Goal: Task Accomplishment & Management: Manage account settings

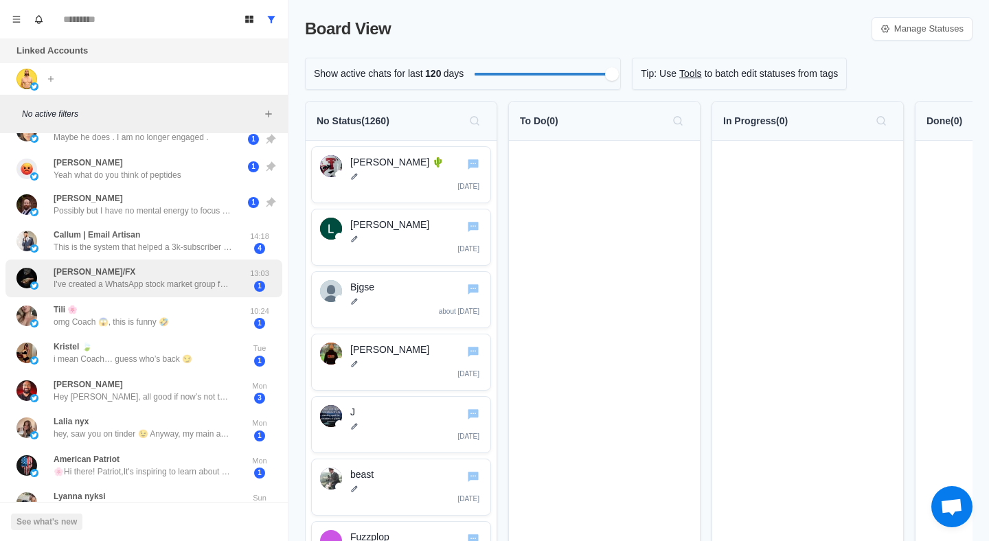
scroll to position [67, 0]
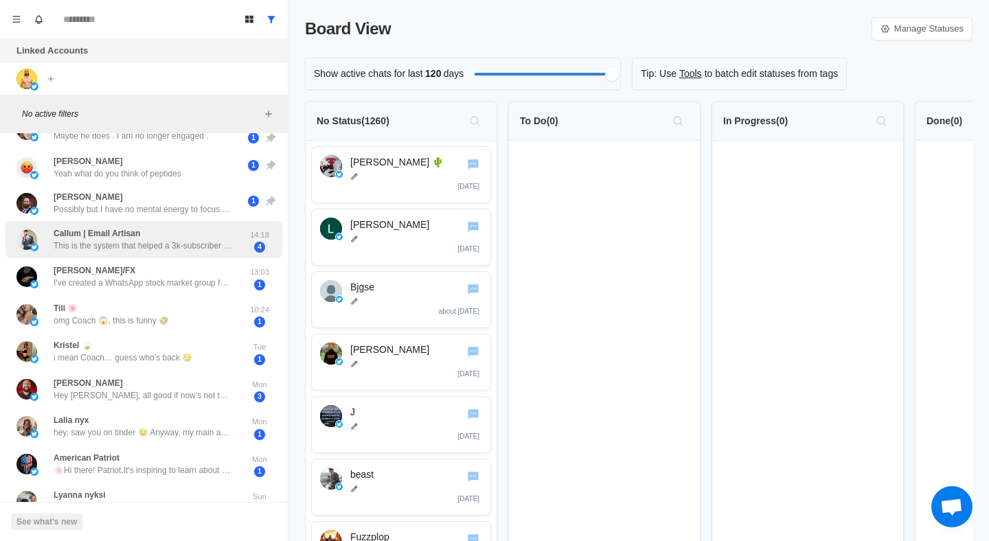
click at [194, 246] on p "This is the system that helped a 3k-subscriber newsletter generate an extra $12…" at bounding box center [143, 246] width 179 height 12
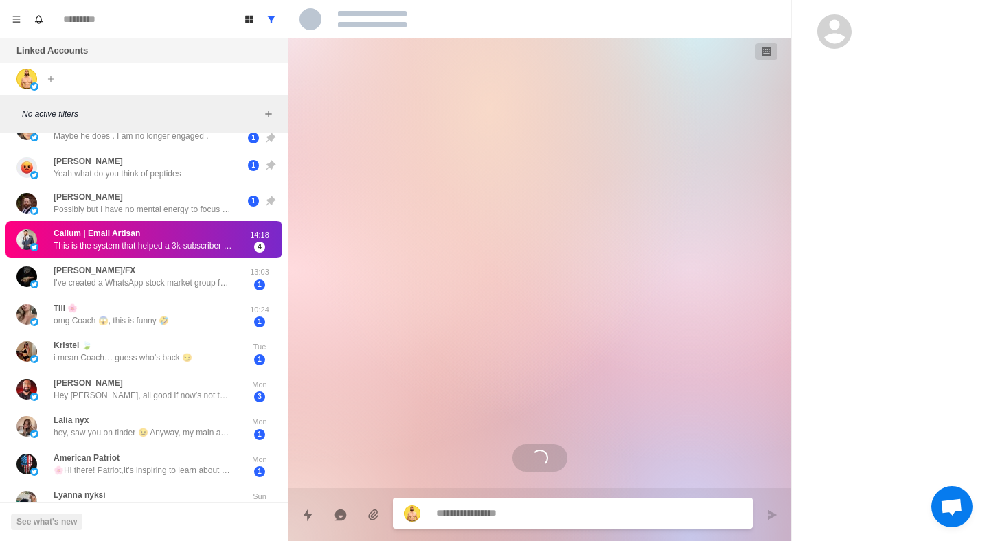
scroll to position [38, 0]
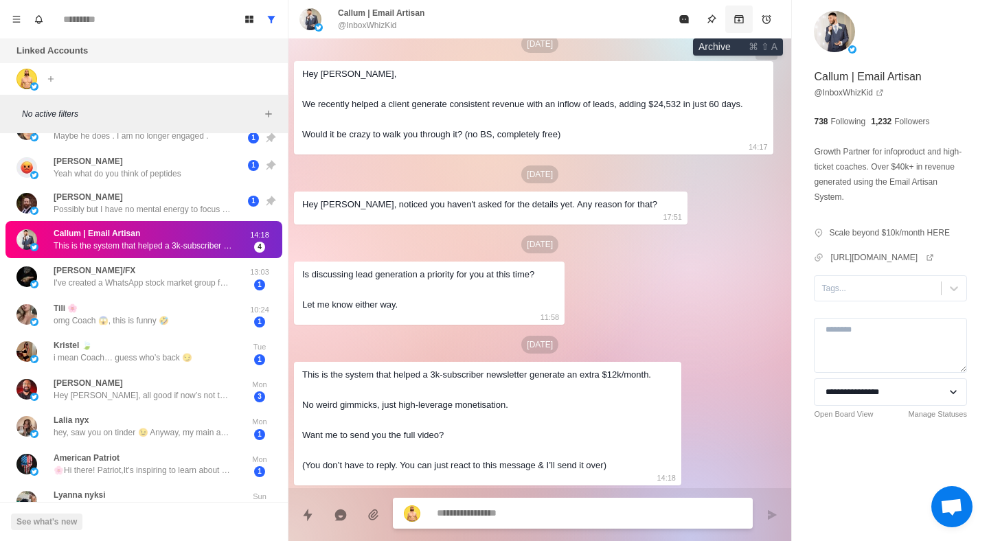
click at [739, 16] on icon "Archive" at bounding box center [739, 19] width 11 height 11
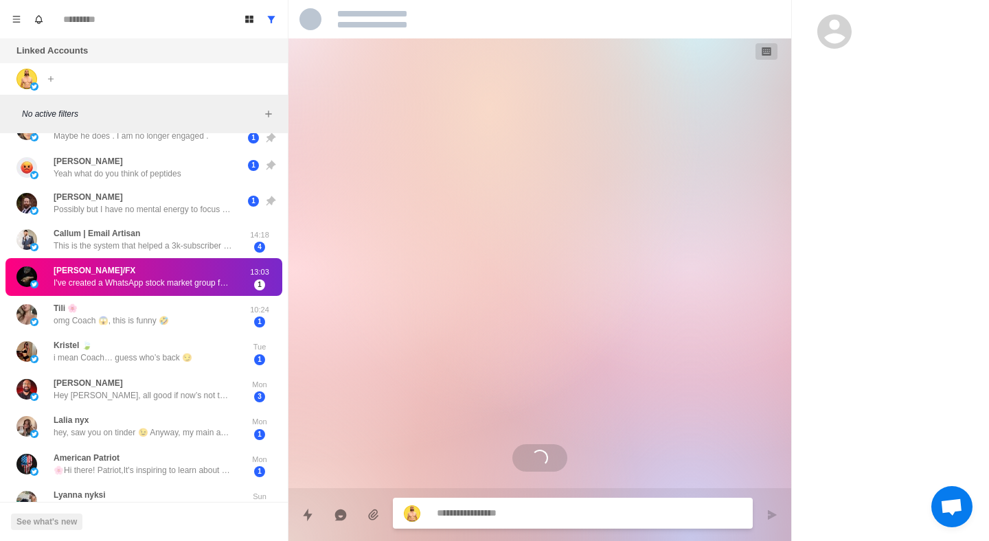
scroll to position [0, 0]
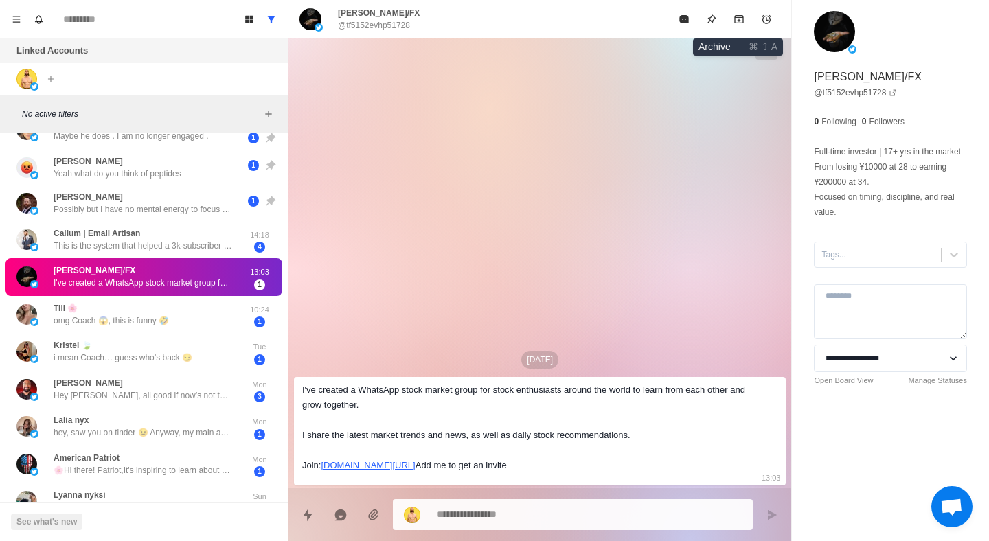
click at [739, 16] on icon "Archive" at bounding box center [739, 19] width 11 height 11
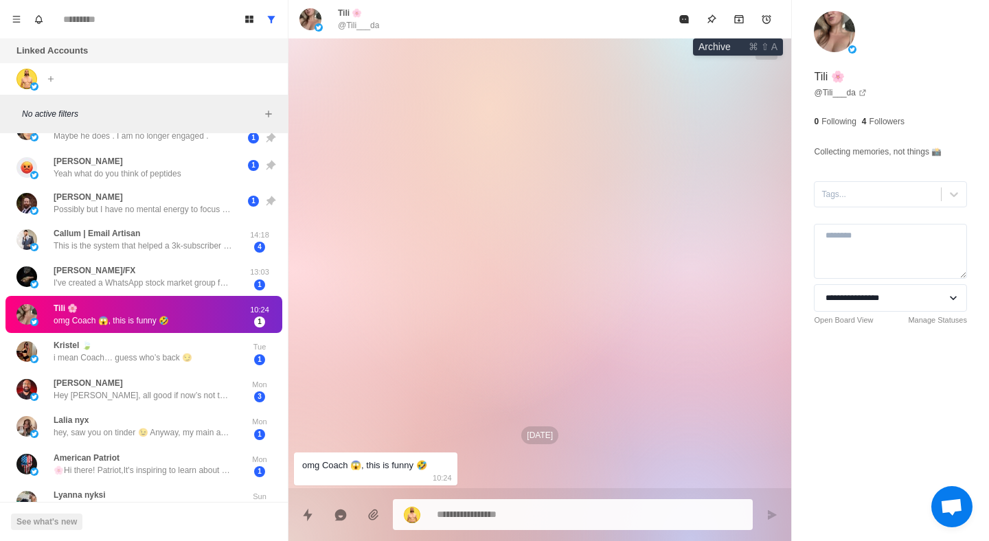
click at [739, 16] on icon "Archive" at bounding box center [739, 19] width 11 height 11
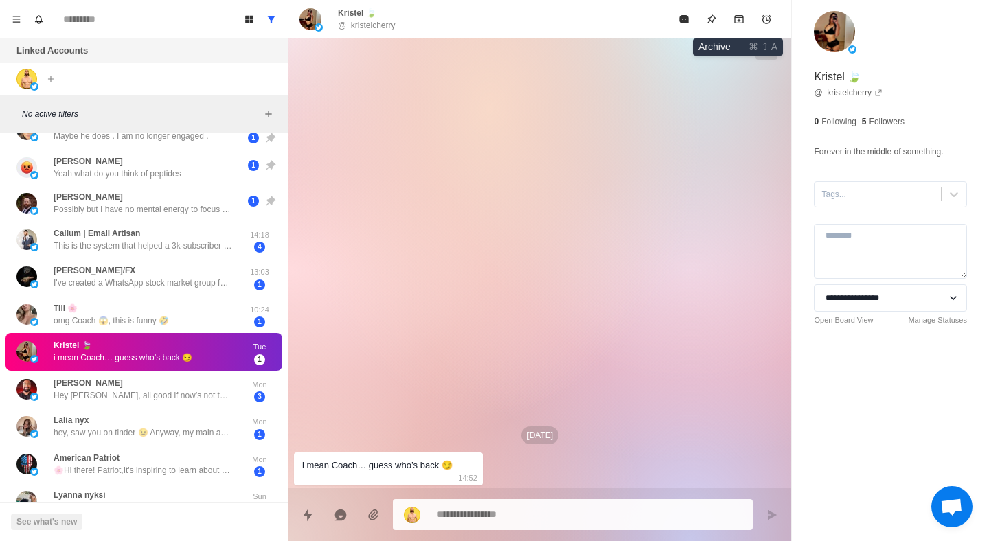
click at [739, 16] on icon "Archive" at bounding box center [739, 19] width 11 height 11
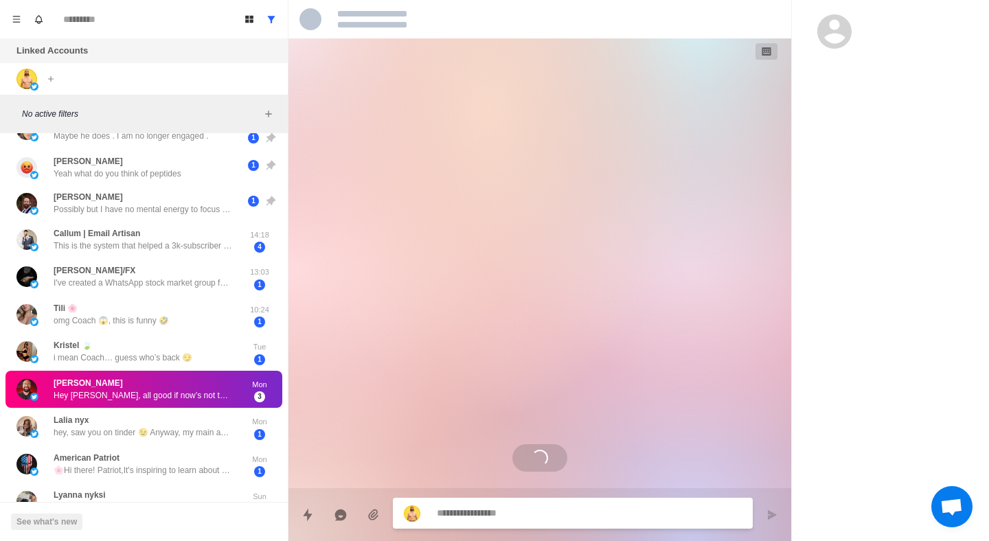
scroll to position [13, 0]
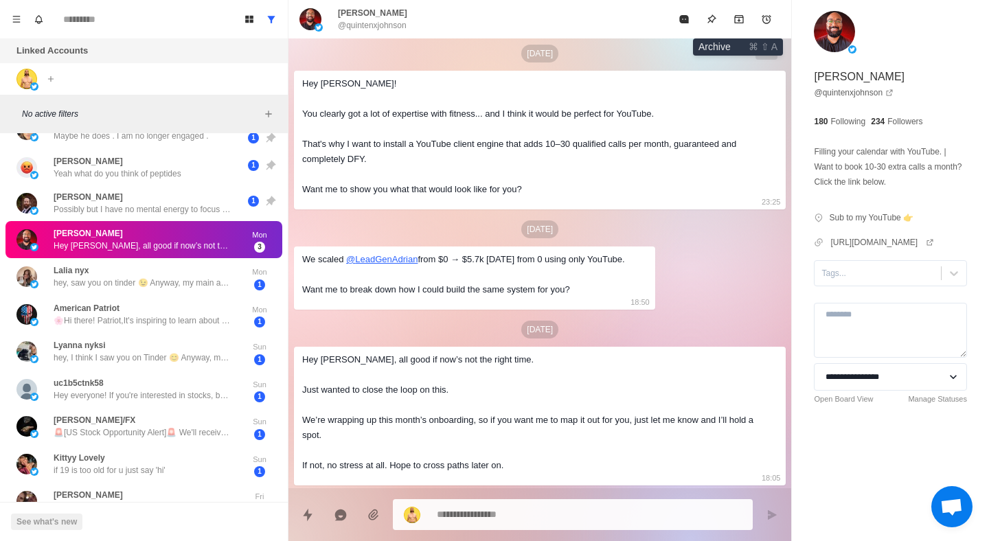
click at [739, 16] on icon "Archive" at bounding box center [739, 19] width 11 height 11
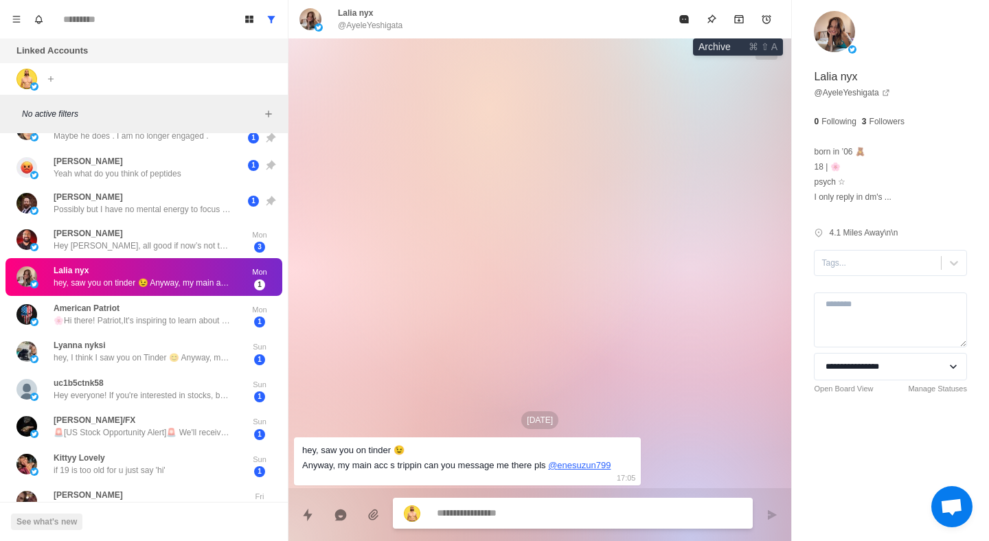
click at [739, 16] on icon "Archive" at bounding box center [739, 19] width 11 height 11
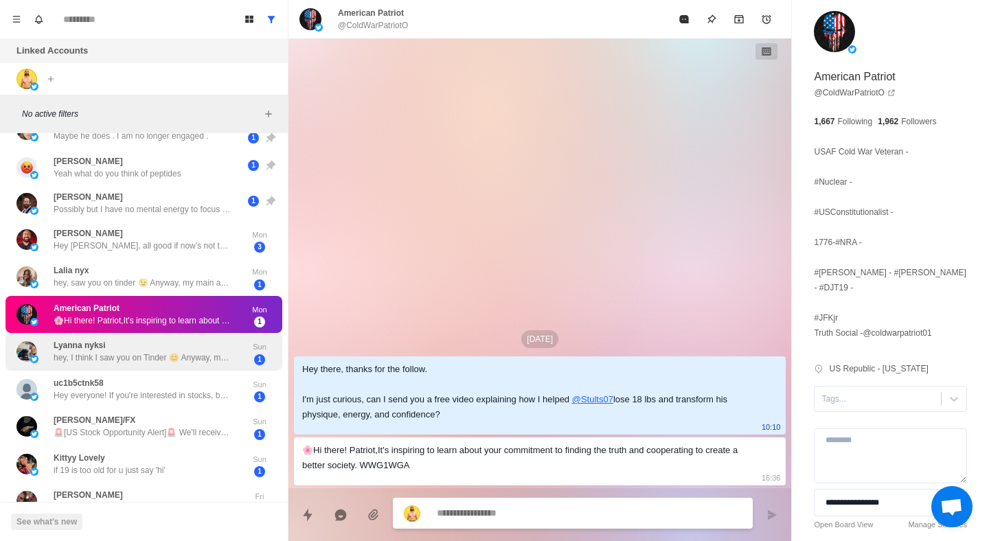
click at [187, 351] on div "Lyanna nyksi hey, I think I saw you on Tinder 😊 Anyway, my main acc s trippin c…" at bounding box center [143, 351] width 179 height 25
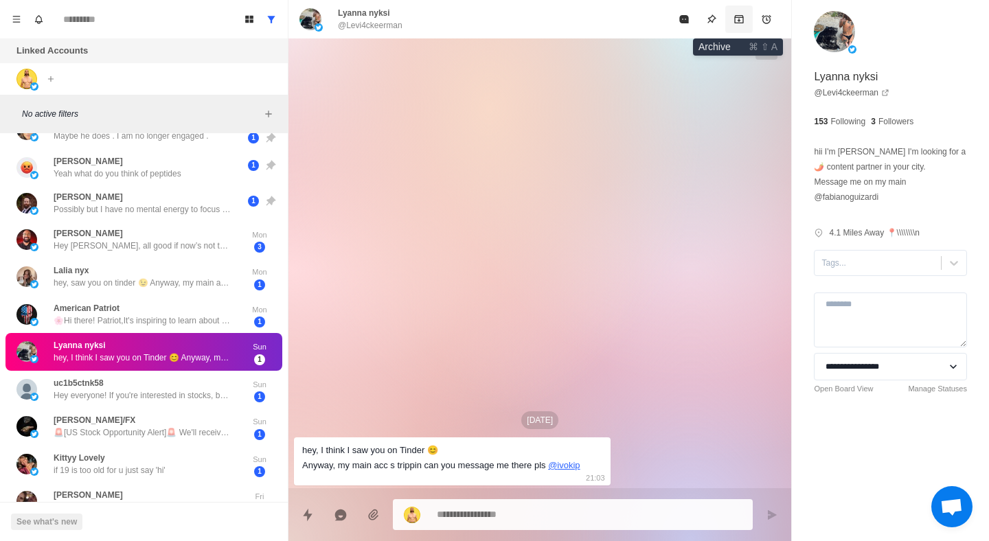
click at [742, 14] on icon "Archive" at bounding box center [739, 19] width 11 height 11
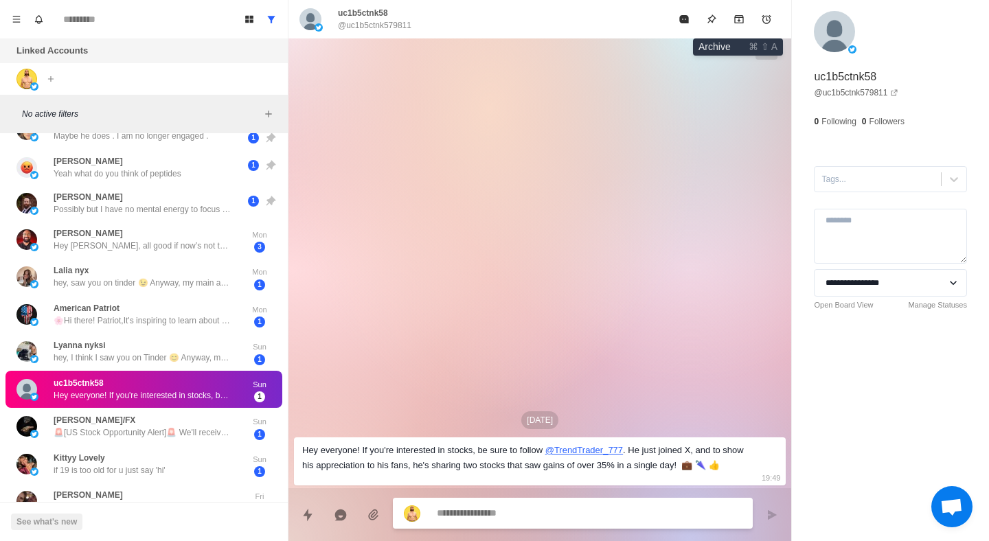
click at [742, 14] on icon "Archive" at bounding box center [739, 19] width 11 height 11
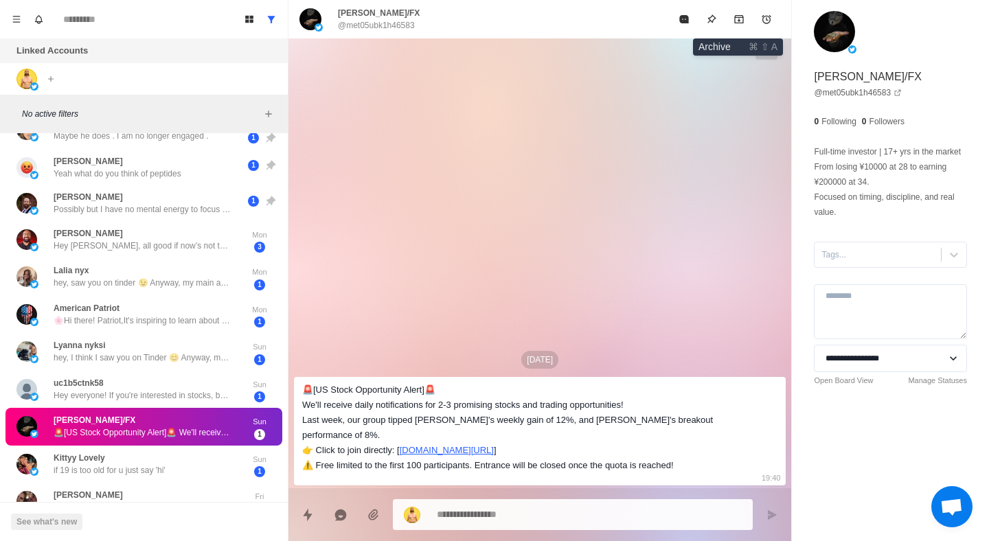
click at [742, 14] on icon "Archive" at bounding box center [739, 19] width 11 height 11
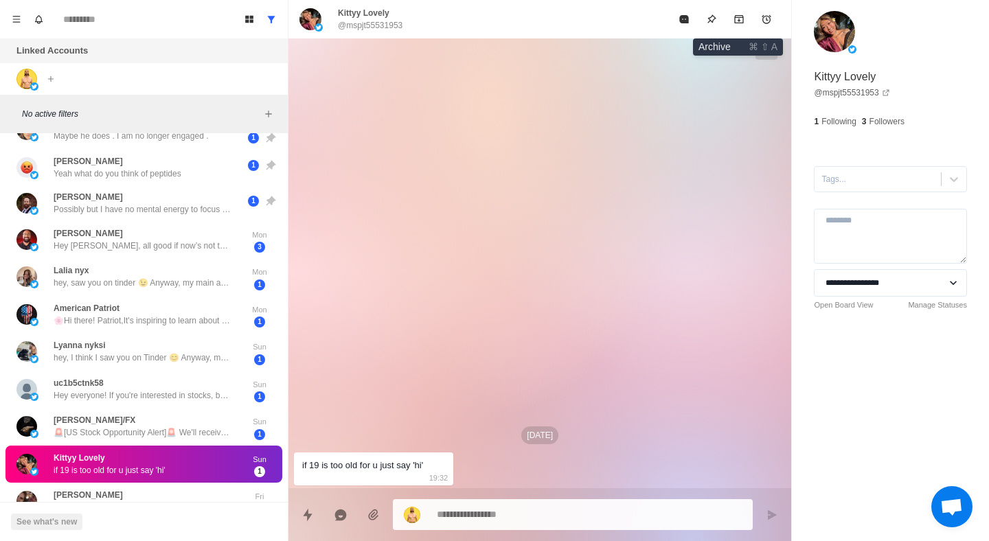
click at [742, 14] on icon "Archive" at bounding box center [739, 19] width 11 height 11
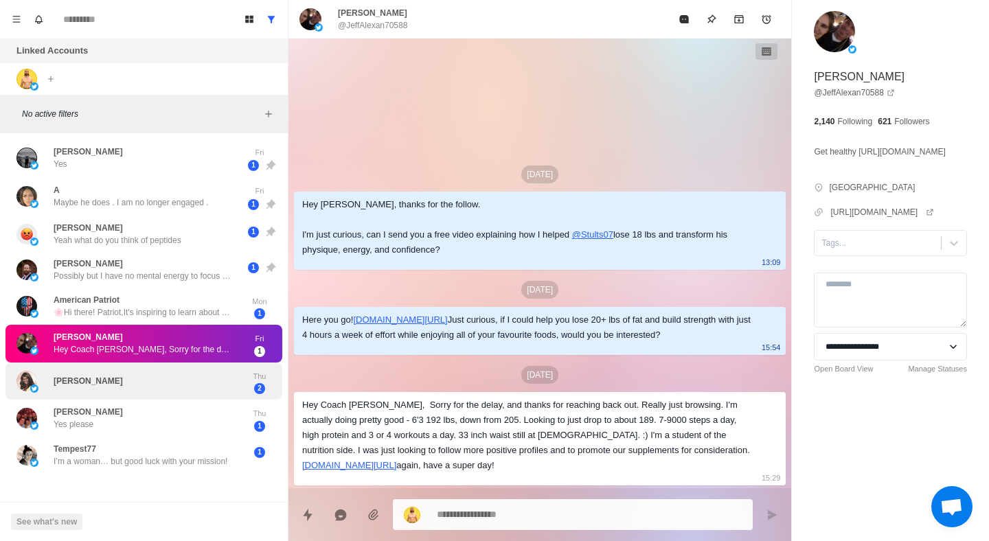
click at [190, 381] on div "[PERSON_NAME]" at bounding box center [129, 381] width 226 height 27
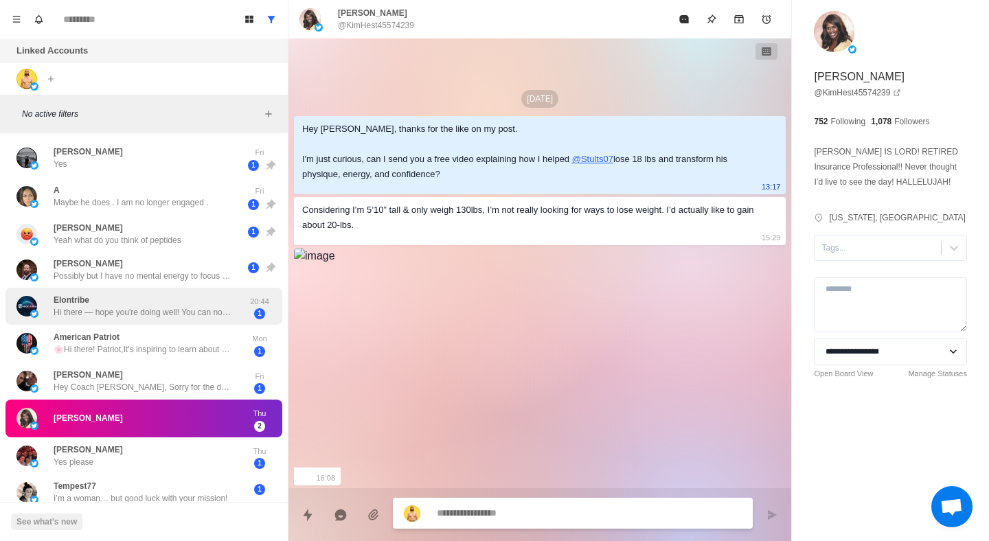
click at [206, 288] on div "Elontribe Hi there — hope you're doing well! You can now access original shares…" at bounding box center [143, 307] width 277 height 38
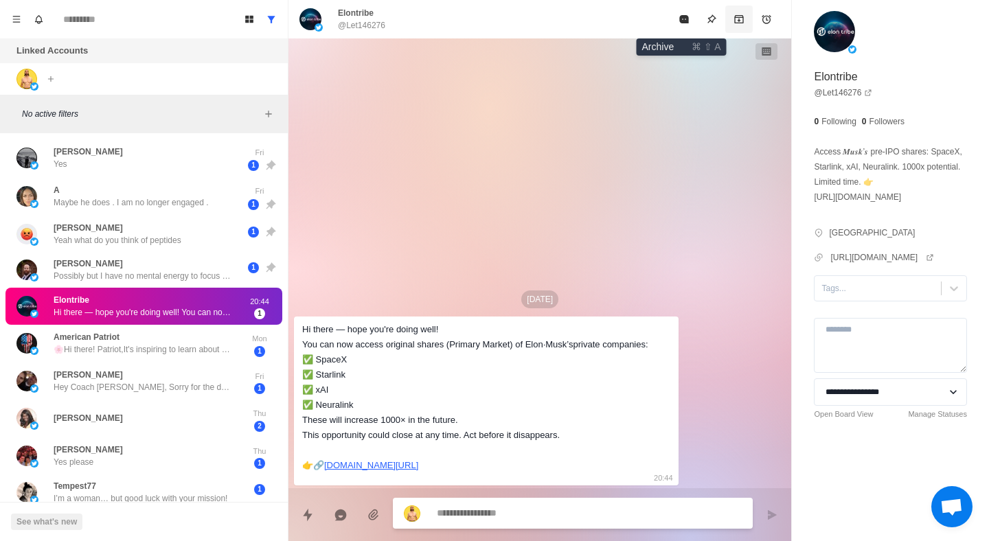
click at [735, 23] on icon "Archive" at bounding box center [739, 19] width 9 height 8
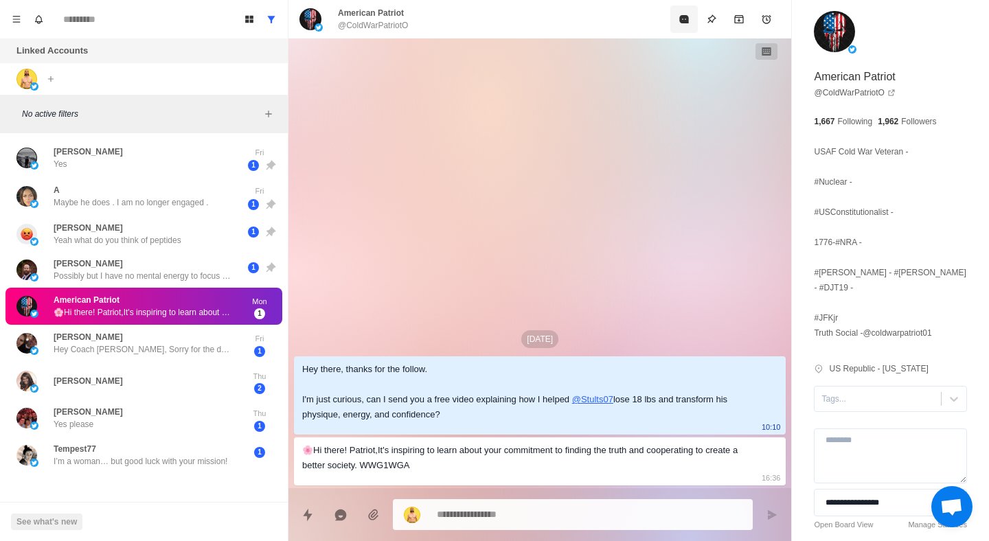
type textarea "*"
